Goal: Information Seeking & Learning: Learn about a topic

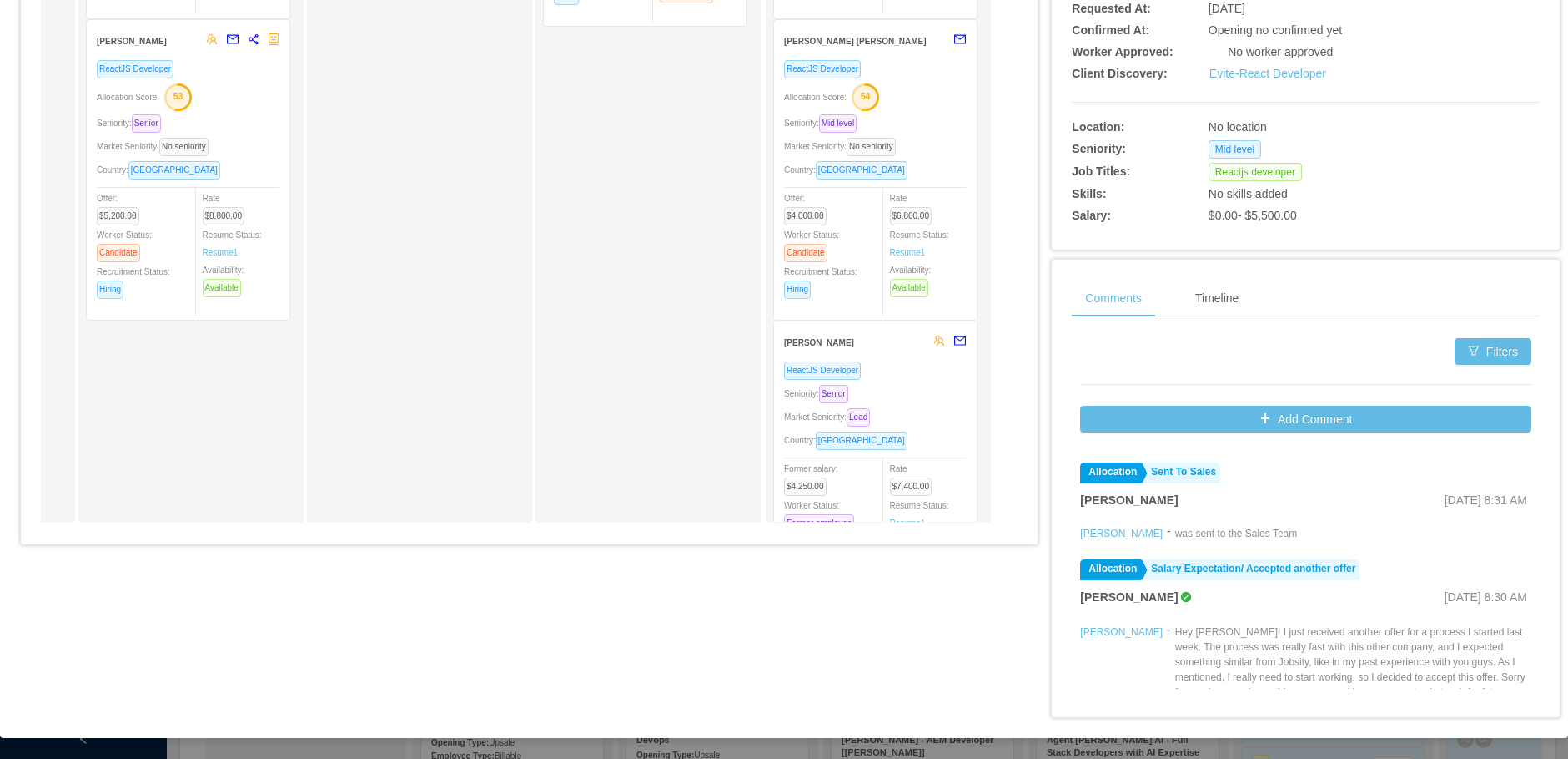
scroll to position [6710, 0]
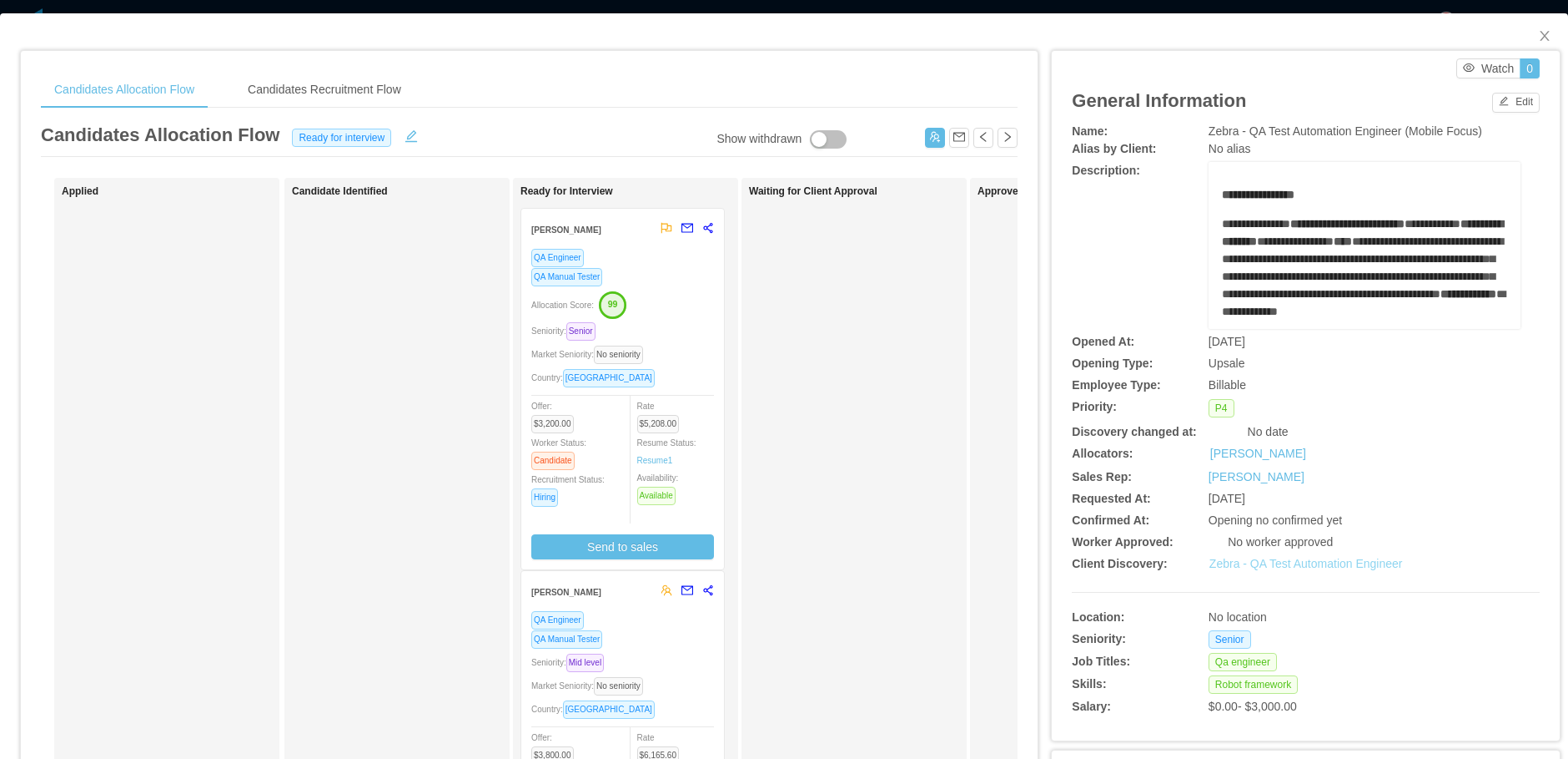
click at [1326, 562] on link "Zebra - QA Test Automation Engineer" at bounding box center [1306, 564] width 193 height 14
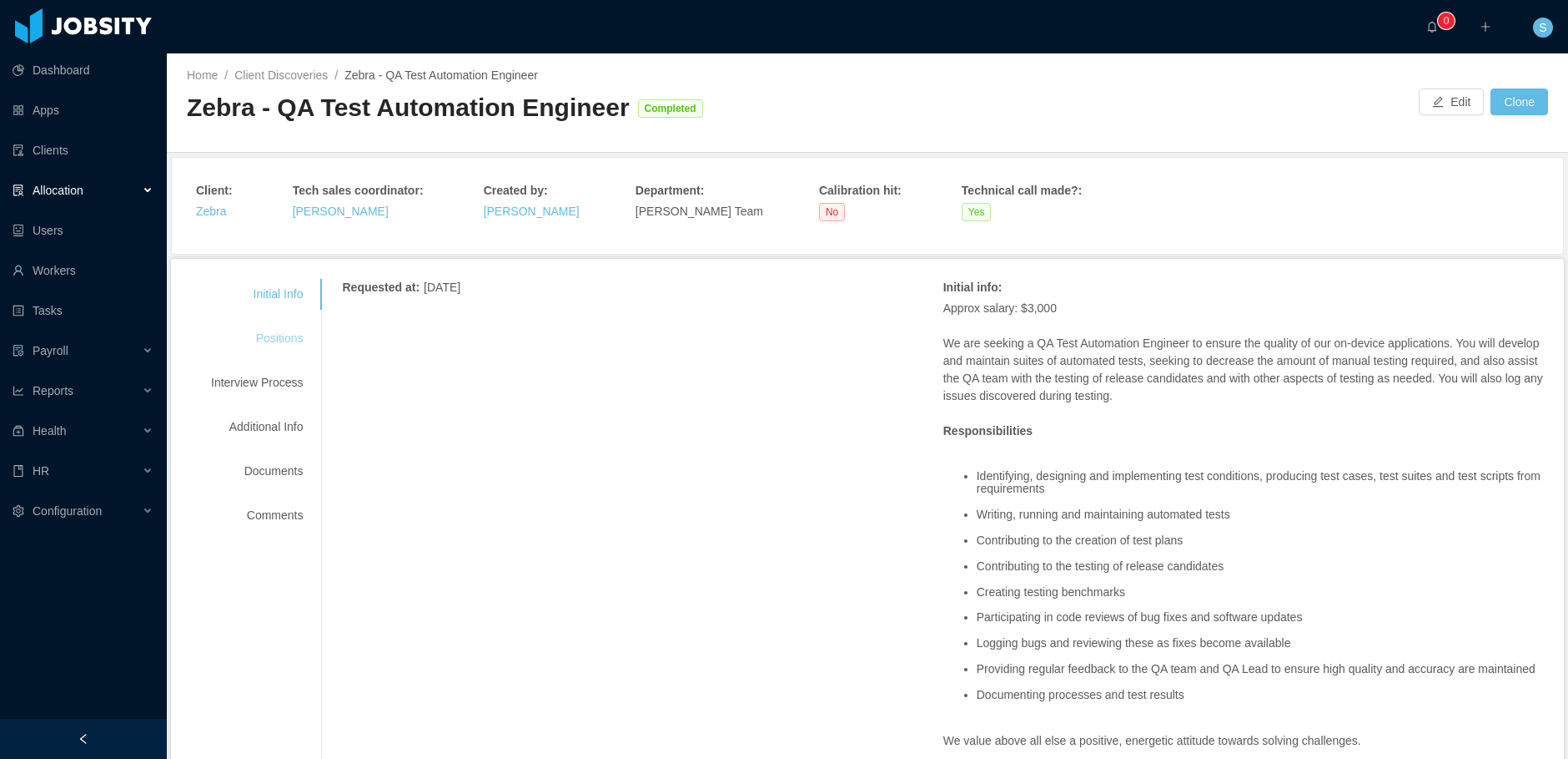
click at [273, 336] on div "Positions" at bounding box center [257, 339] width 132 height 31
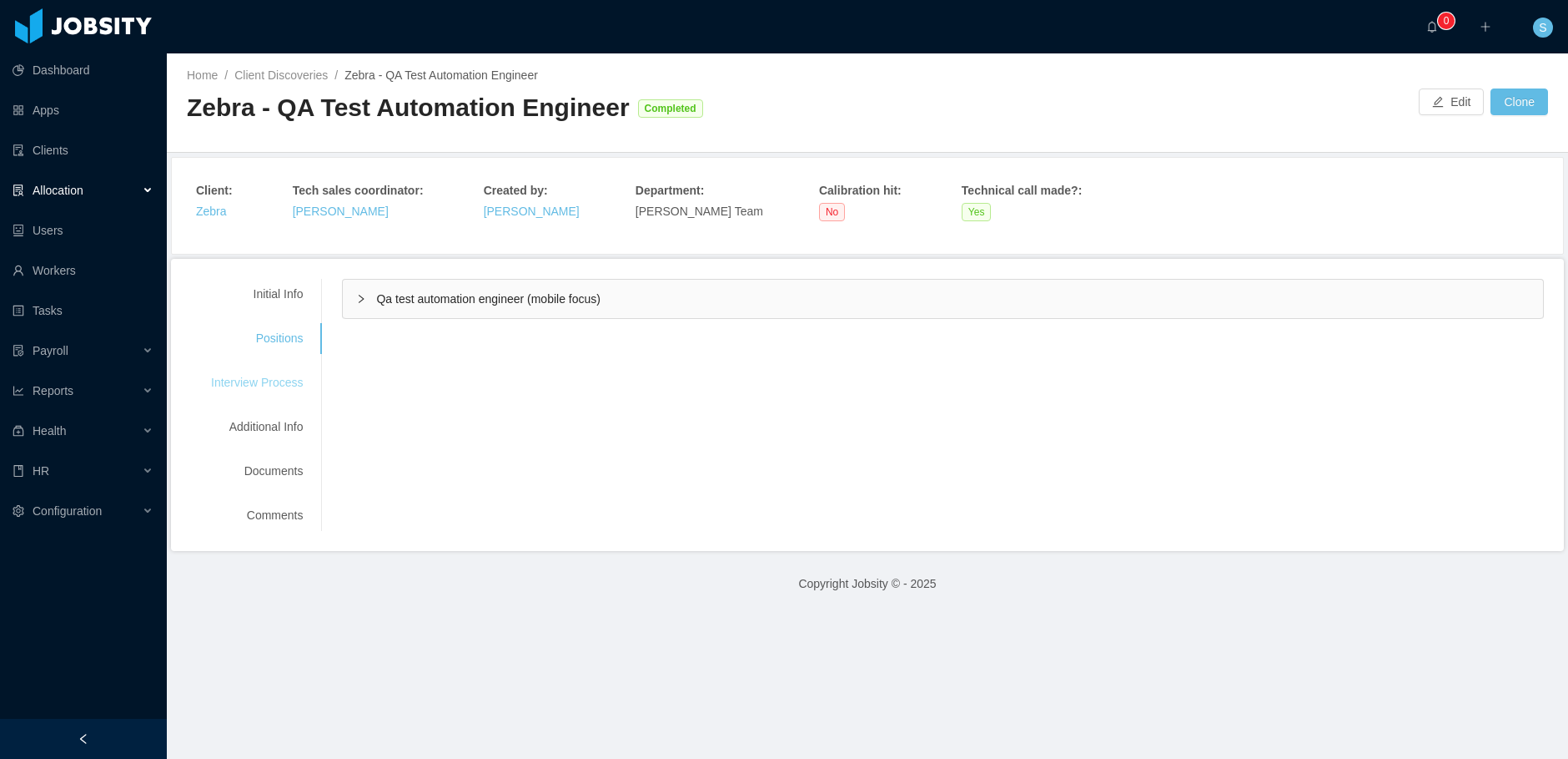
click at [259, 384] on div "Interview Process" at bounding box center [257, 383] width 132 height 31
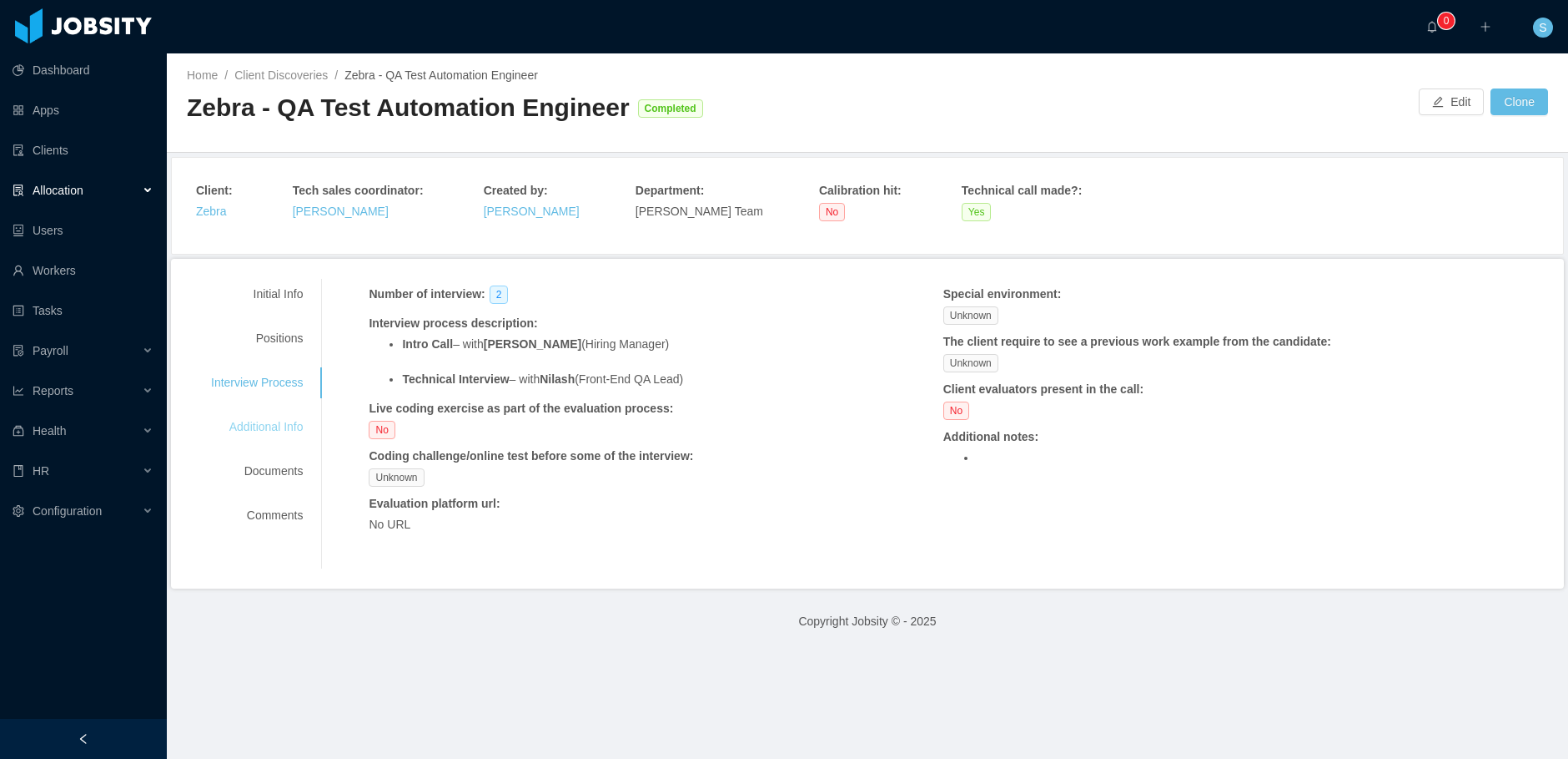
click at [286, 437] on div "Additional Info" at bounding box center [257, 427] width 132 height 31
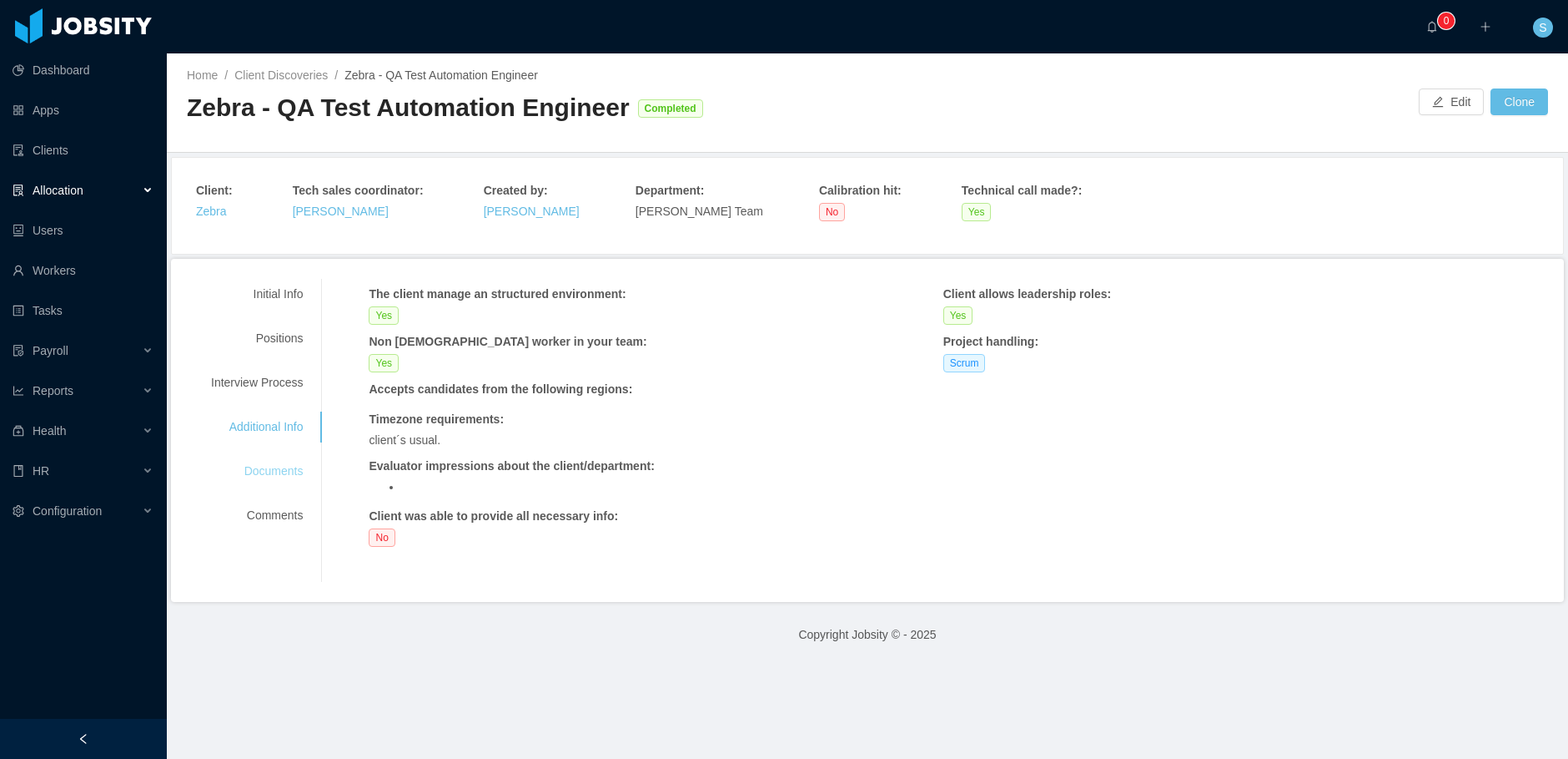
click at [283, 464] on div "Documents" at bounding box center [257, 471] width 132 height 31
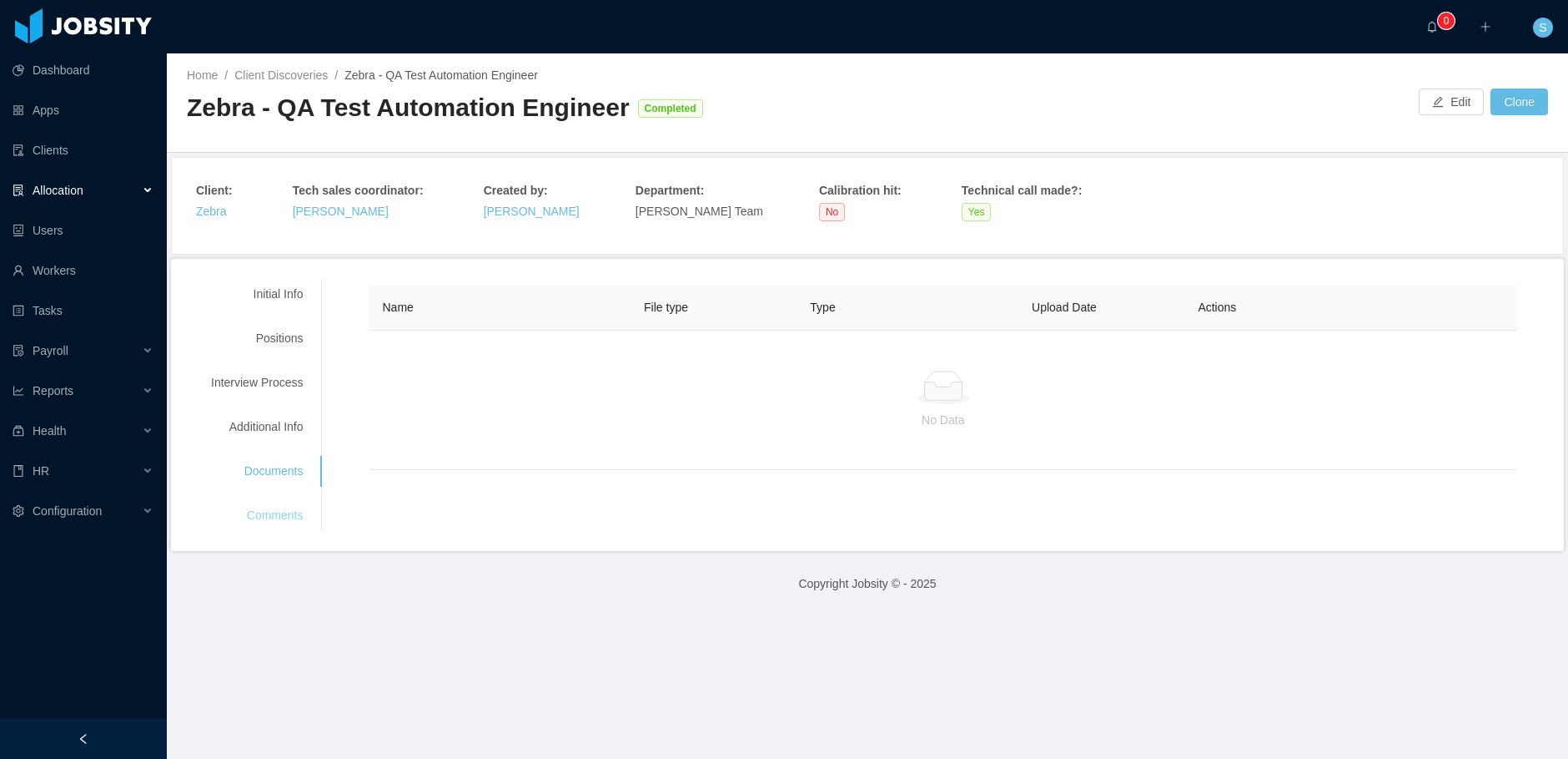
click at [286, 512] on div "Comments" at bounding box center [257, 516] width 132 height 31
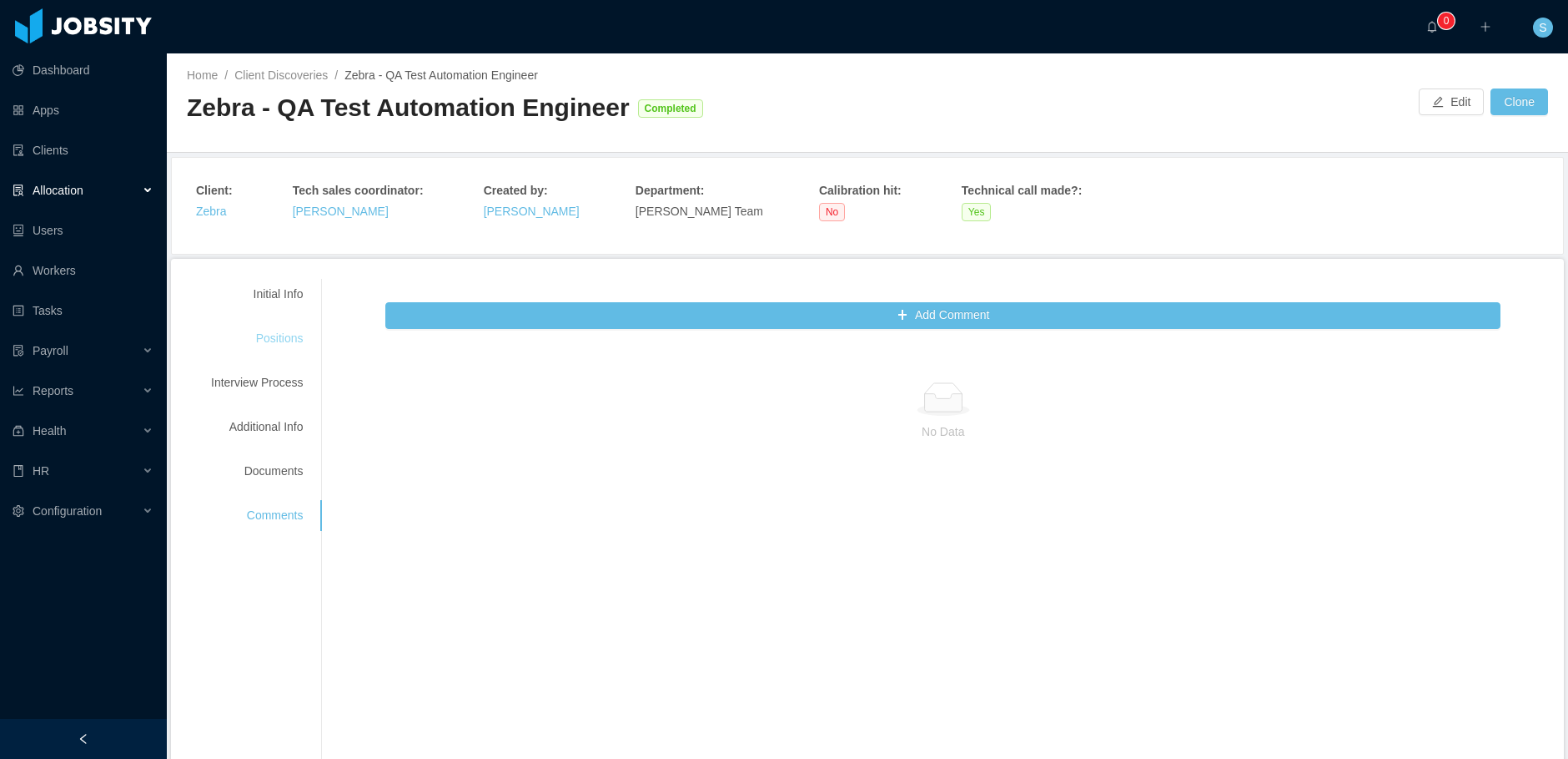
click at [292, 343] on div "Positions" at bounding box center [257, 339] width 132 height 31
